Goal: Task Accomplishment & Management: Complete application form

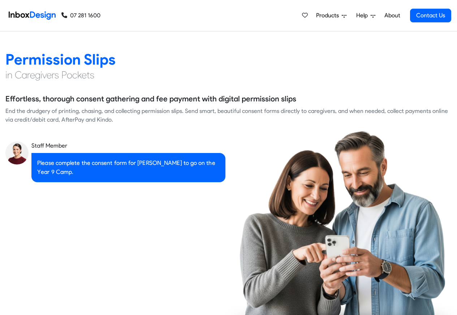
scroll to position [996, 0]
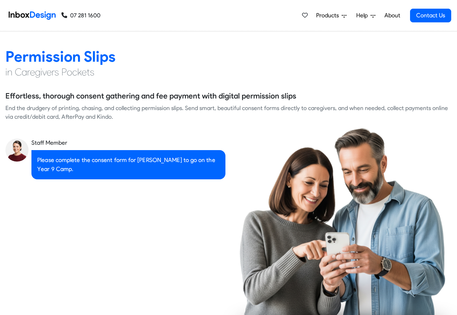
checkbox input "true"
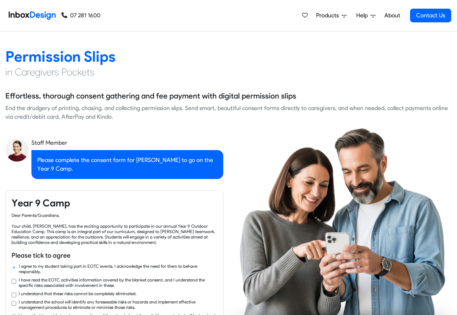
checkbox input "true"
